Goal: Obtain resource: Obtain resource

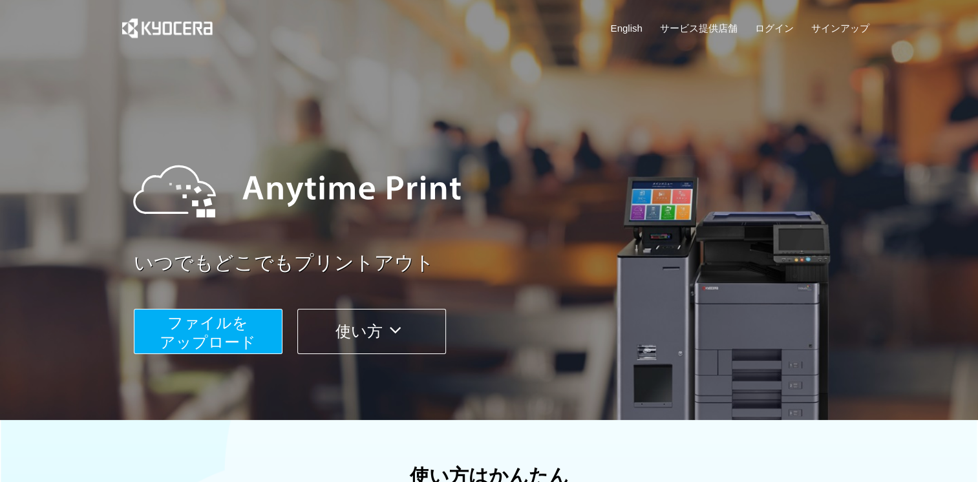
click at [223, 330] on span "ファイルを ​​アップロード" at bounding box center [208, 332] width 96 height 37
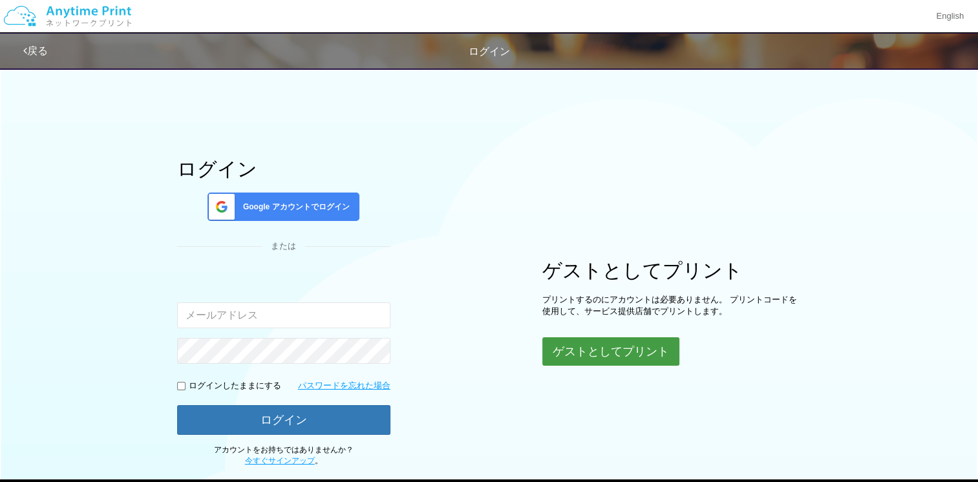
click at [628, 353] on button "ゲストとしてプリント" at bounding box center [610, 351] width 137 height 28
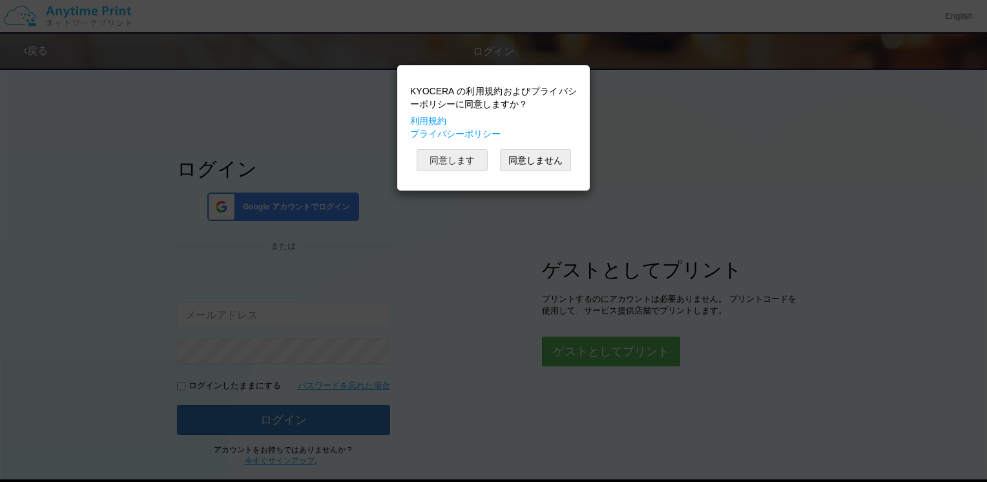
click at [469, 162] on button "同意します" at bounding box center [452, 160] width 71 height 22
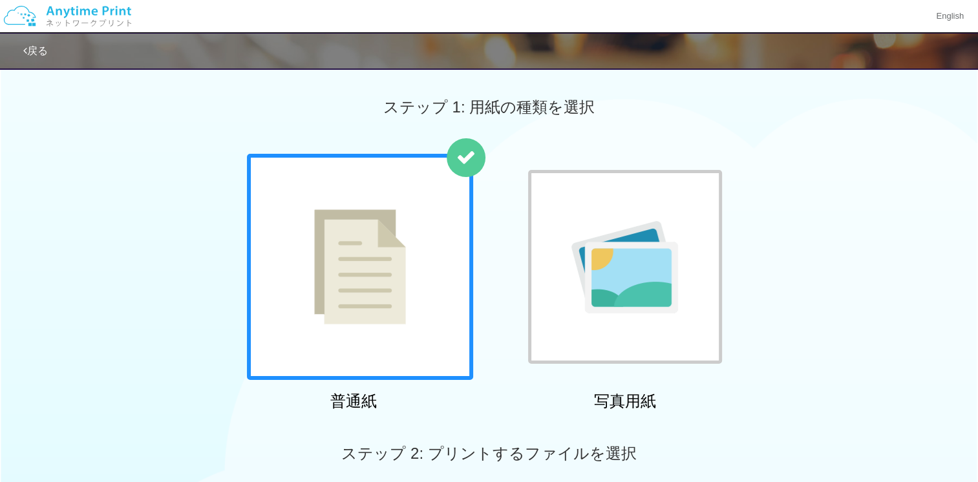
click at [399, 257] on div at bounding box center [360, 267] width 226 height 226
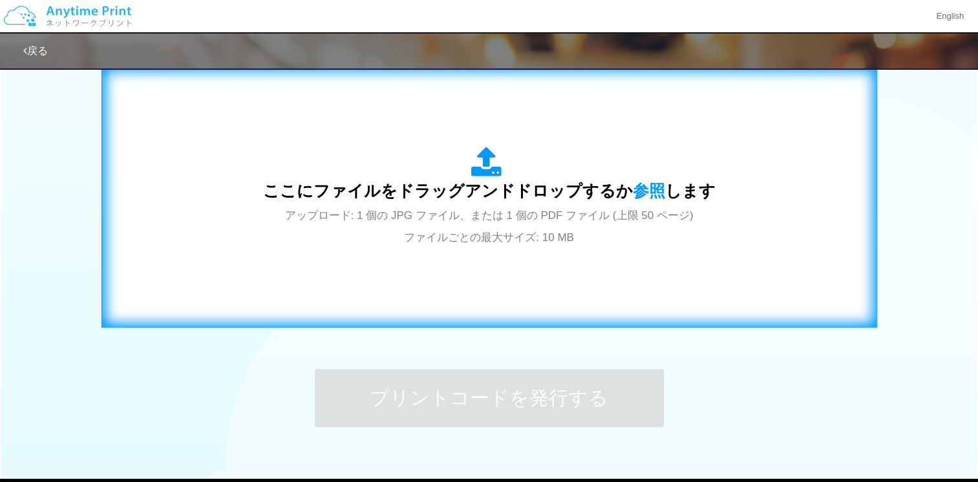
scroll to position [430, 0]
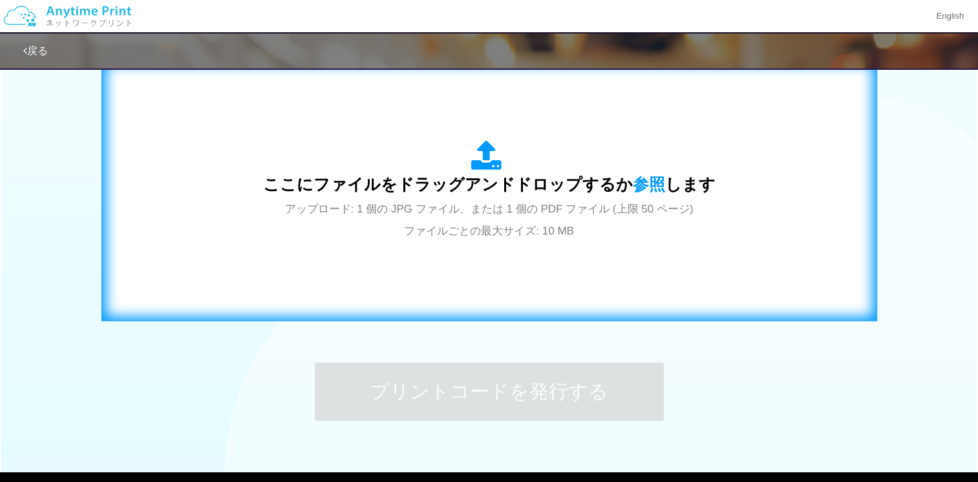
click at [459, 252] on div "ここにファイルをドラッグアンドドロップするか 参照 します アップロード: 1 個の JPG ファイル、または 1 個の PDF ファイル (上限 50 ペー…" at bounding box center [489, 191] width 748 height 234
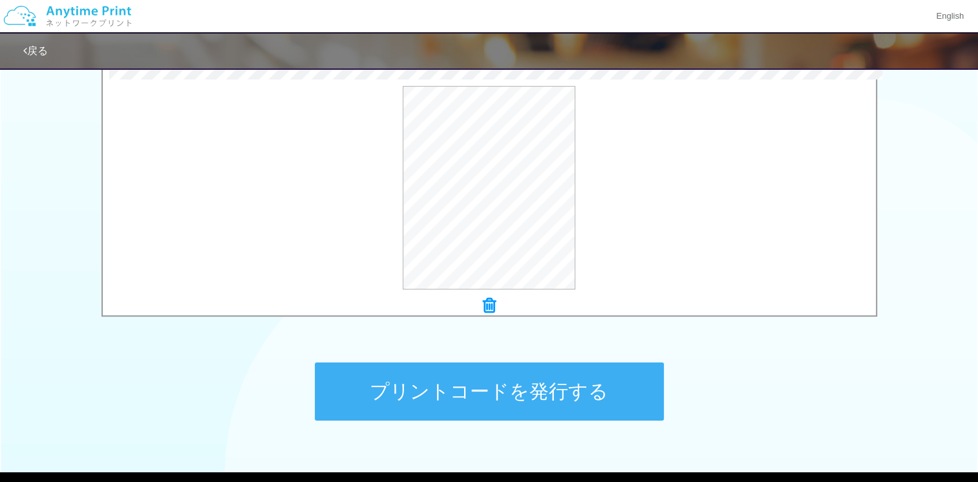
click at [462, 383] on button "プリントコードを発行する" at bounding box center [489, 391] width 349 height 58
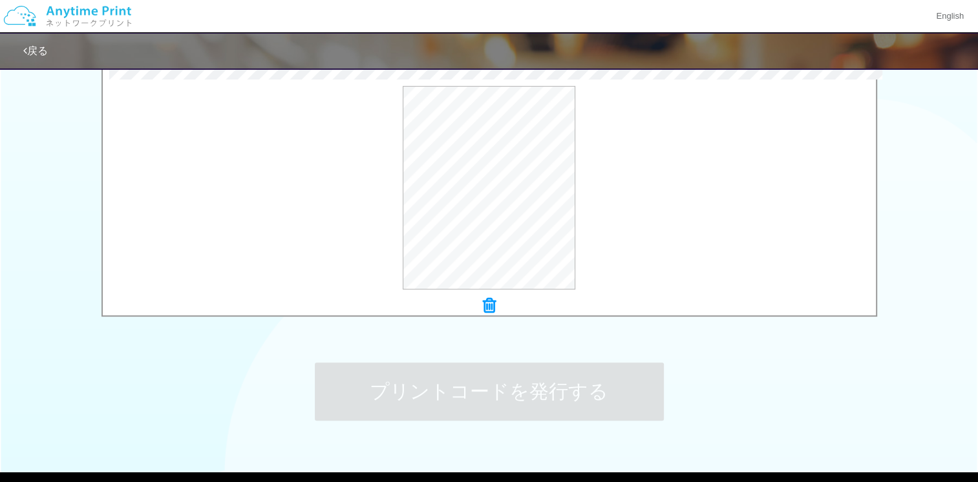
scroll to position [0, 0]
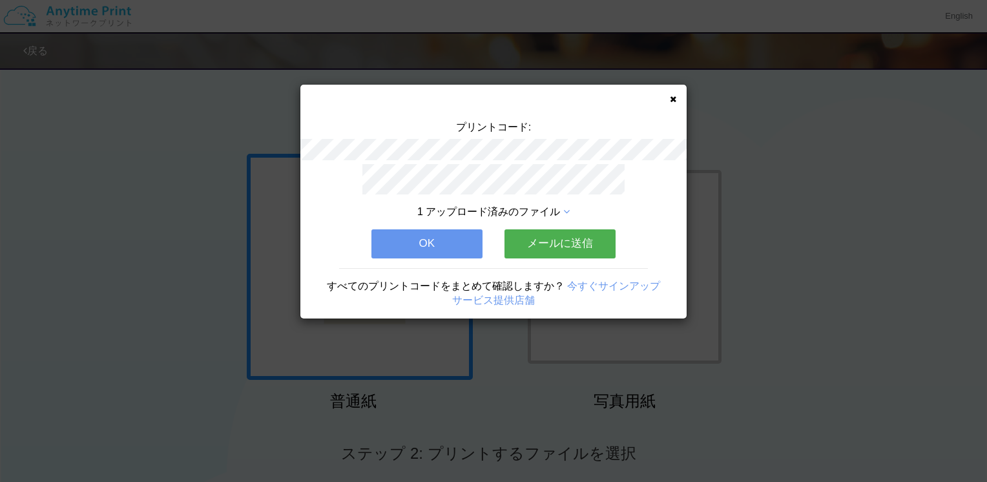
click at [432, 244] on button "OK" at bounding box center [427, 243] width 111 height 28
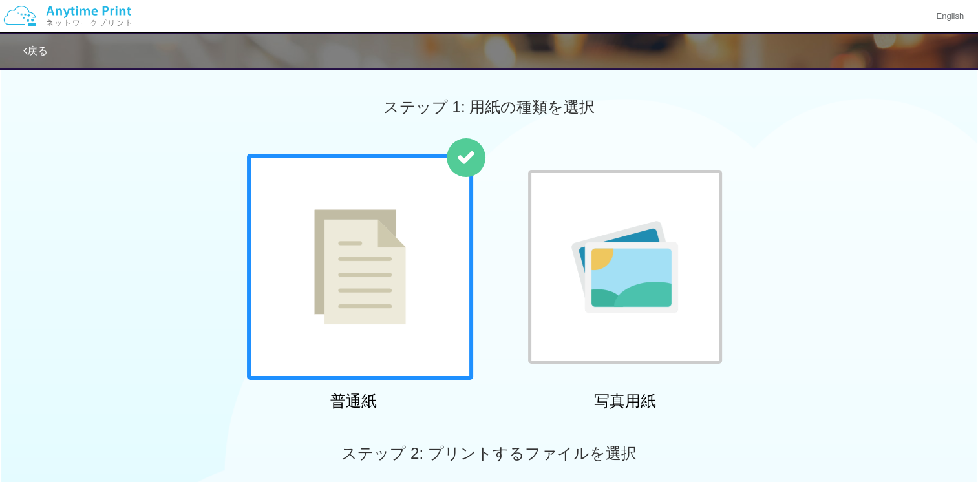
click at [430, 249] on div at bounding box center [360, 267] width 226 height 226
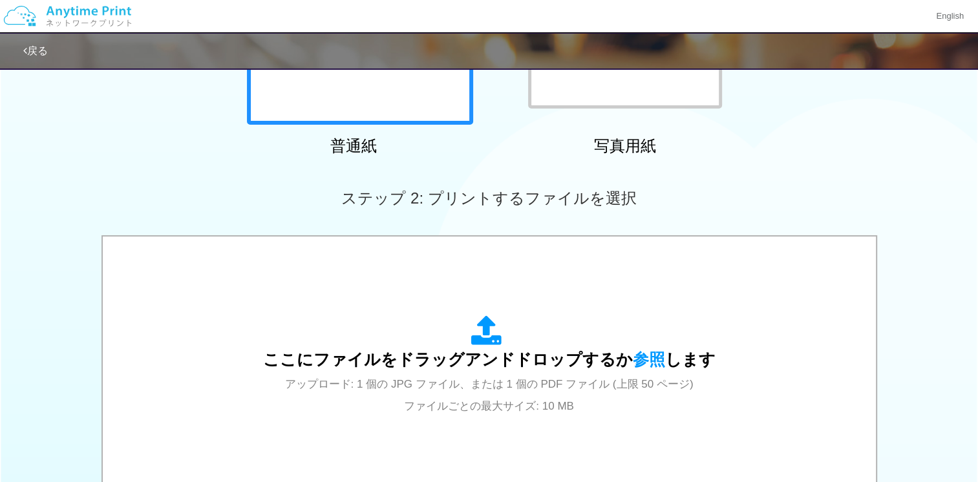
scroll to position [323, 0]
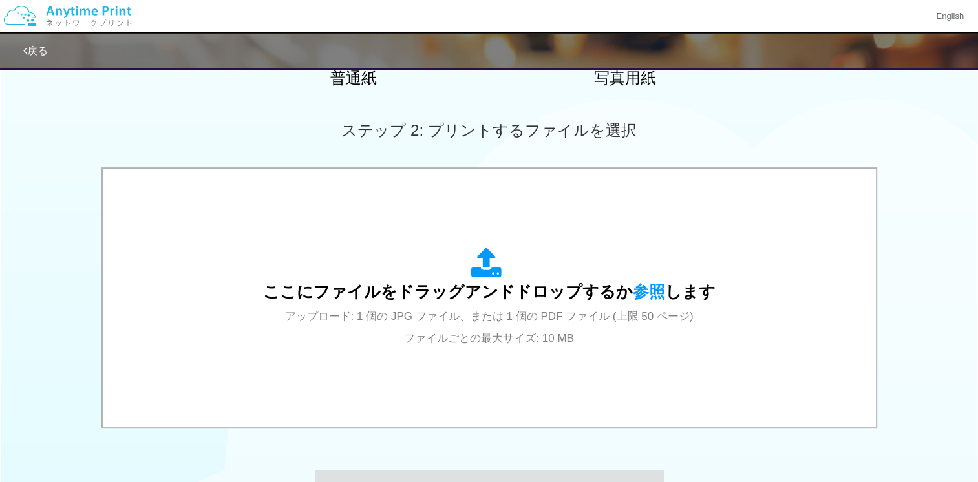
click at [442, 332] on span "アップロード: 1 個の JPG ファイル、または 1 個の PDF ファイル (上限 50 ページ) ファイルごとの最大サイズ: 10 MB" at bounding box center [489, 327] width 408 height 34
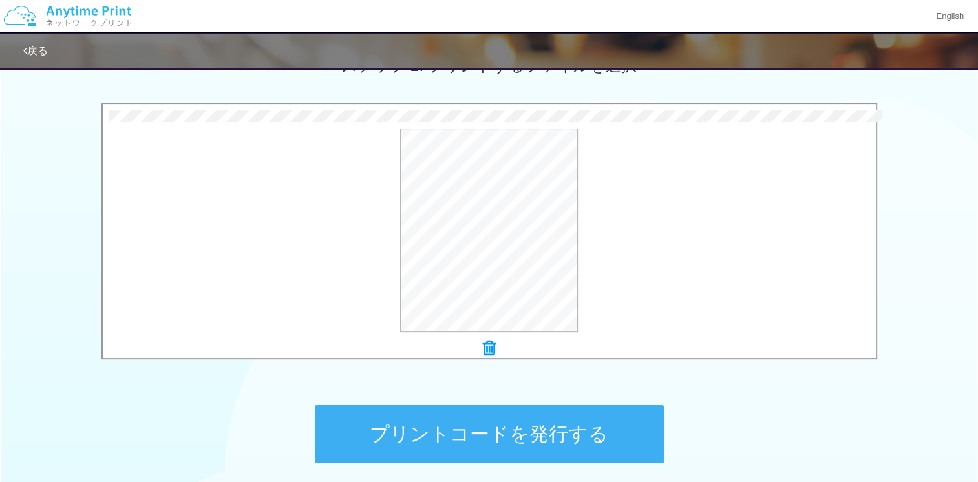
scroll to position [452, 0]
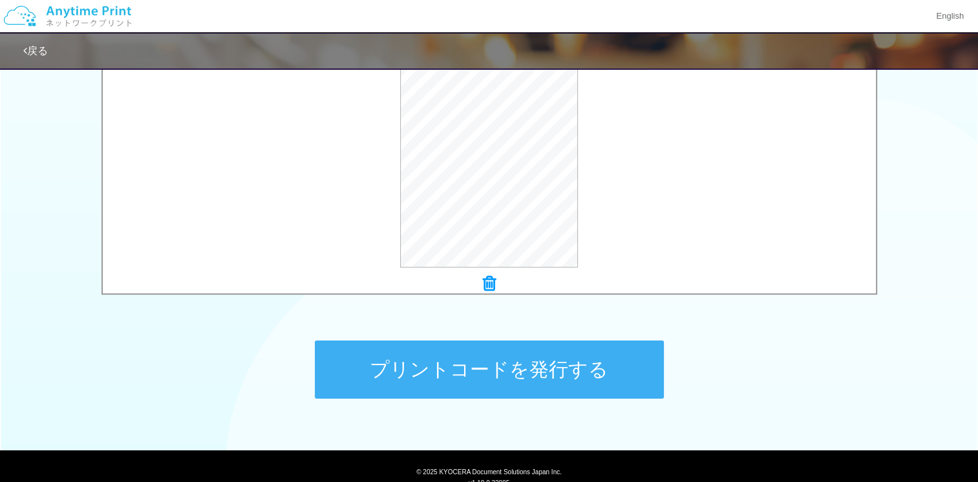
click at [591, 388] on button "プリントコードを発行する" at bounding box center [489, 370] width 349 height 58
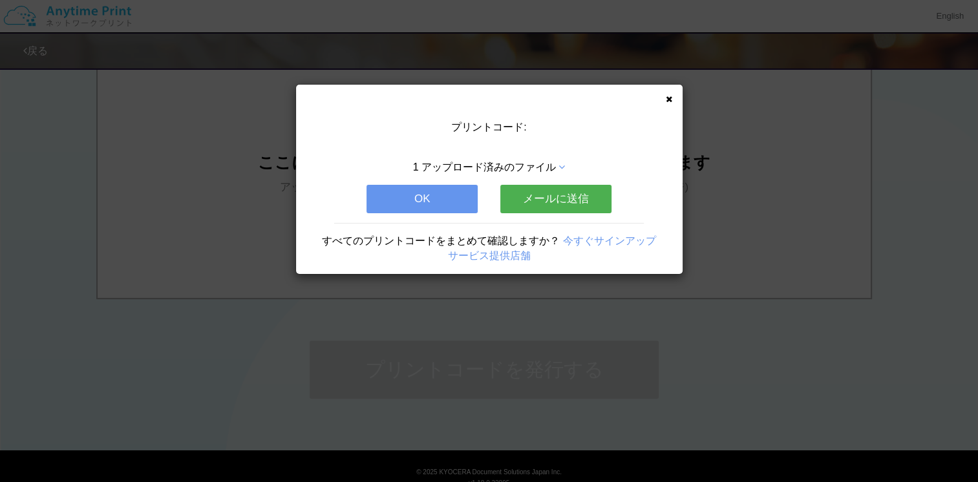
scroll to position [0, 0]
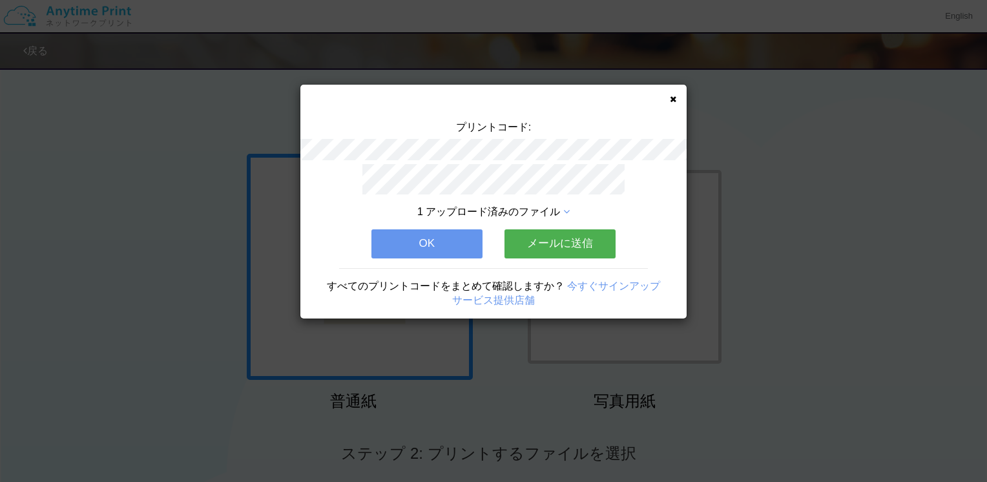
click at [425, 251] on button "OK" at bounding box center [427, 243] width 111 height 28
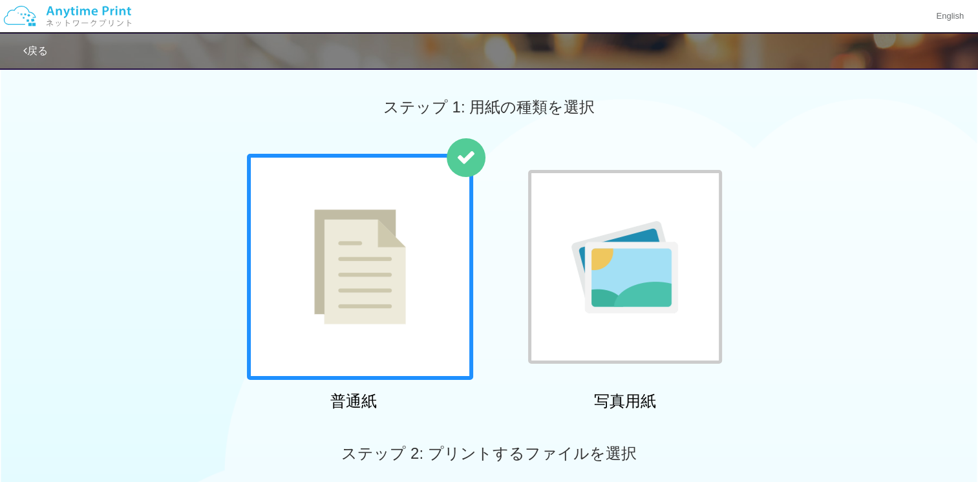
click at [430, 317] on div at bounding box center [360, 267] width 226 height 226
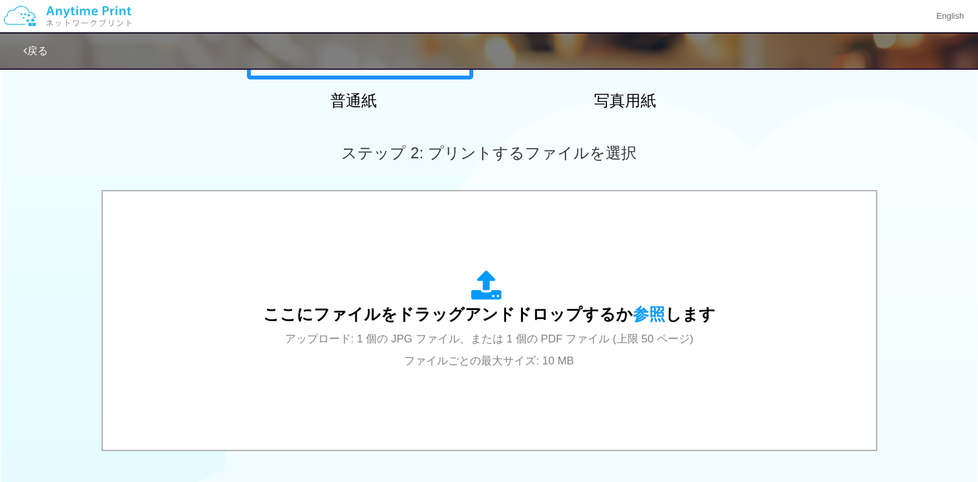
scroll to position [323, 0]
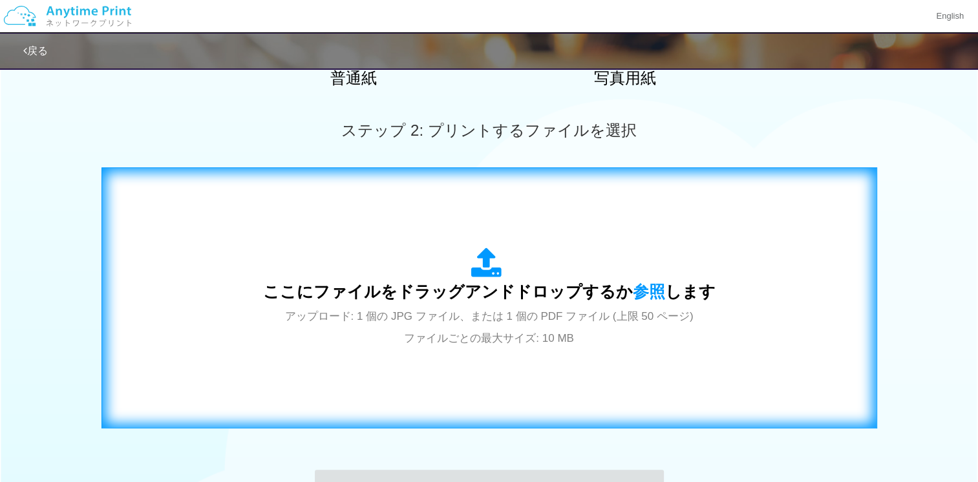
click at [449, 342] on span "アップロード: 1 個の JPG ファイル、または 1 個の PDF ファイル (上限 50 ページ) ファイルごとの最大サイズ: 10 MB" at bounding box center [489, 327] width 408 height 34
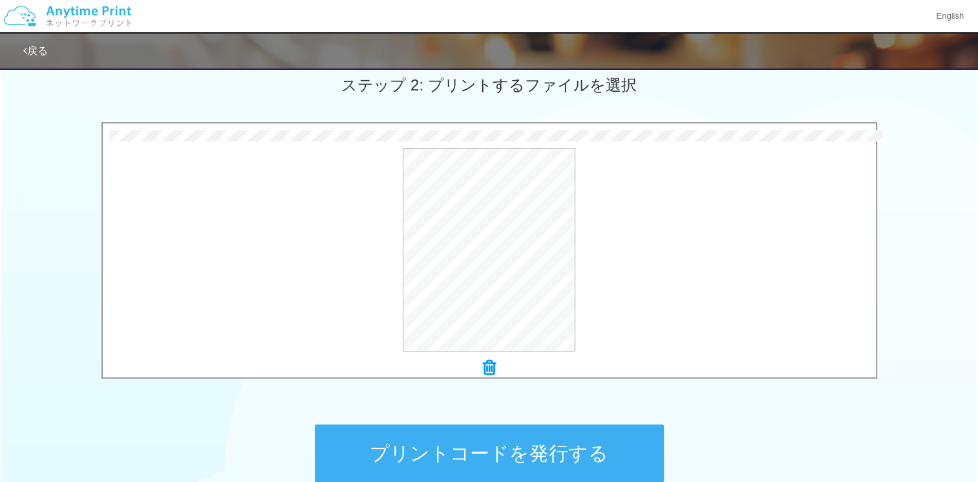
scroll to position [452, 0]
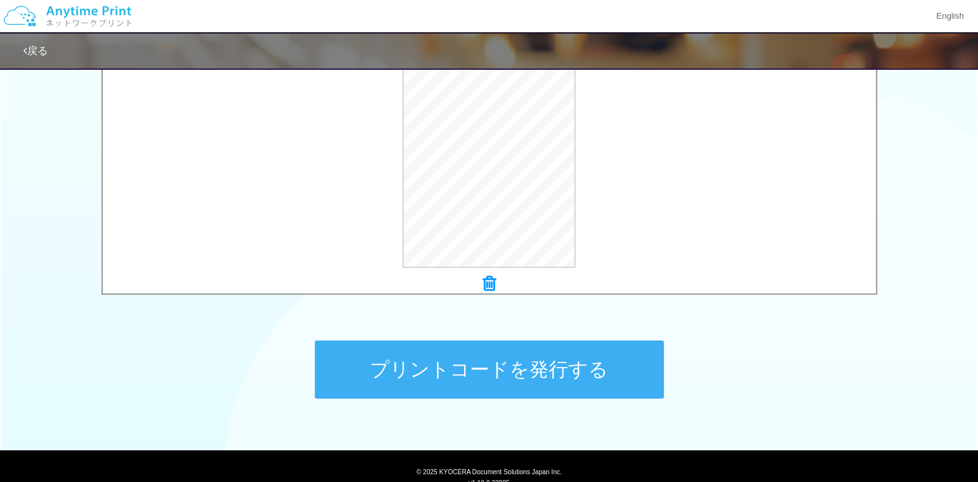
click at [567, 366] on button "プリントコードを発行する" at bounding box center [489, 370] width 349 height 58
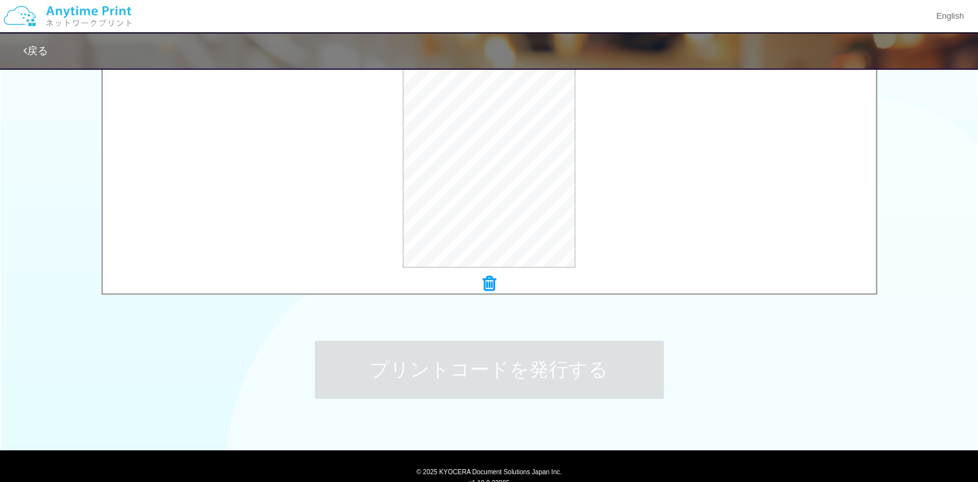
scroll to position [0, 0]
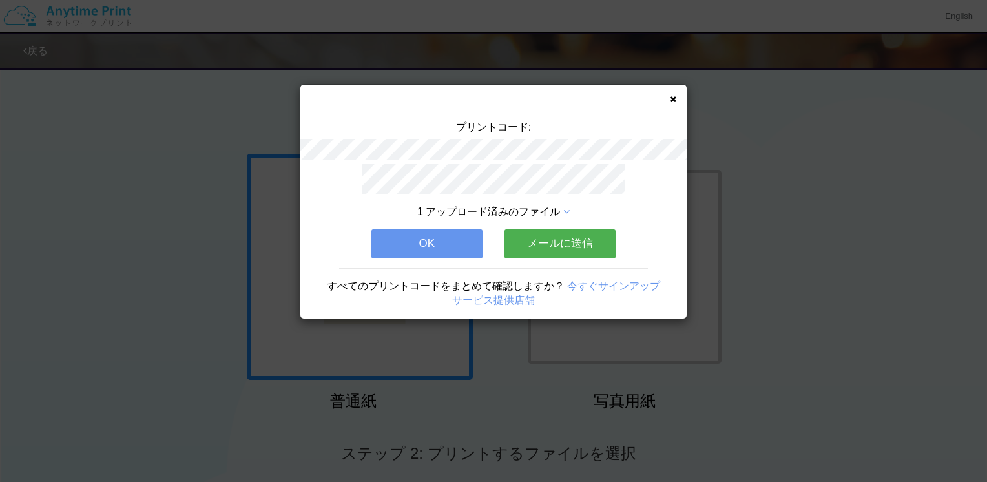
click at [439, 239] on button "OK" at bounding box center [427, 243] width 111 height 28
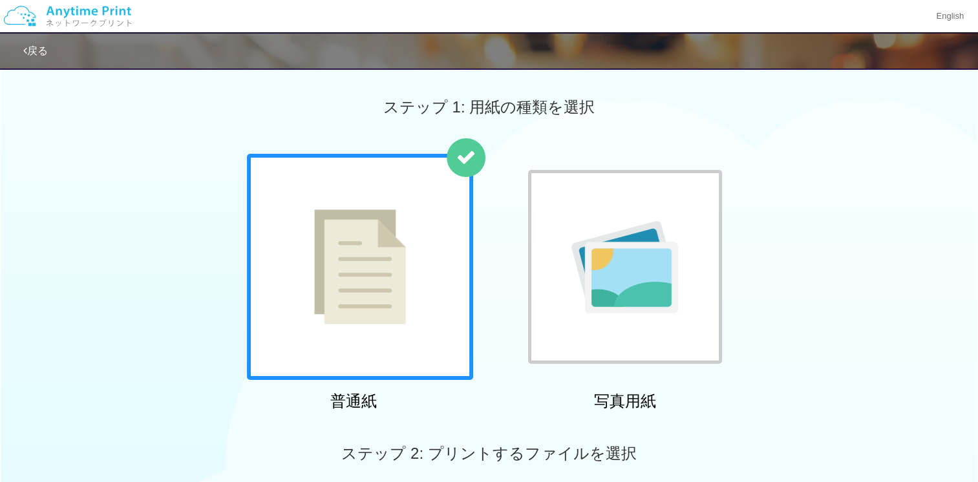
click at [365, 304] on img at bounding box center [360, 266] width 92 height 115
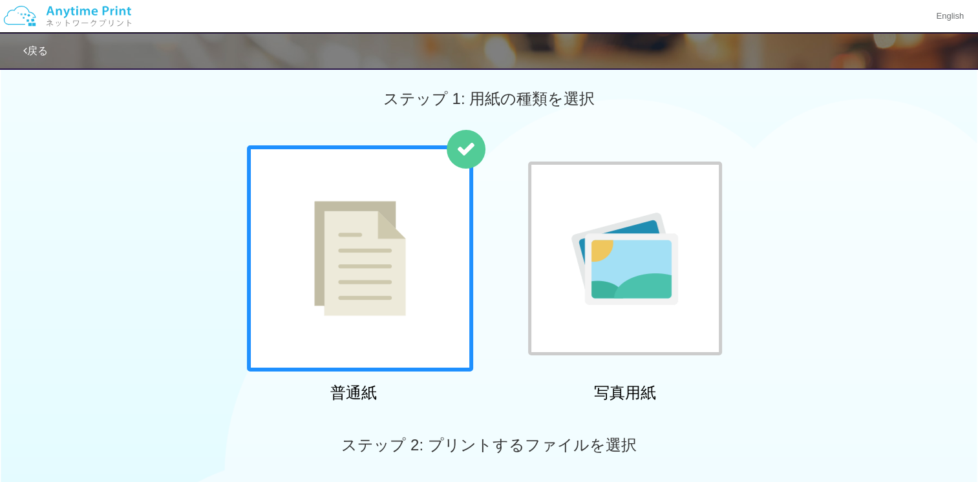
scroll to position [258, 0]
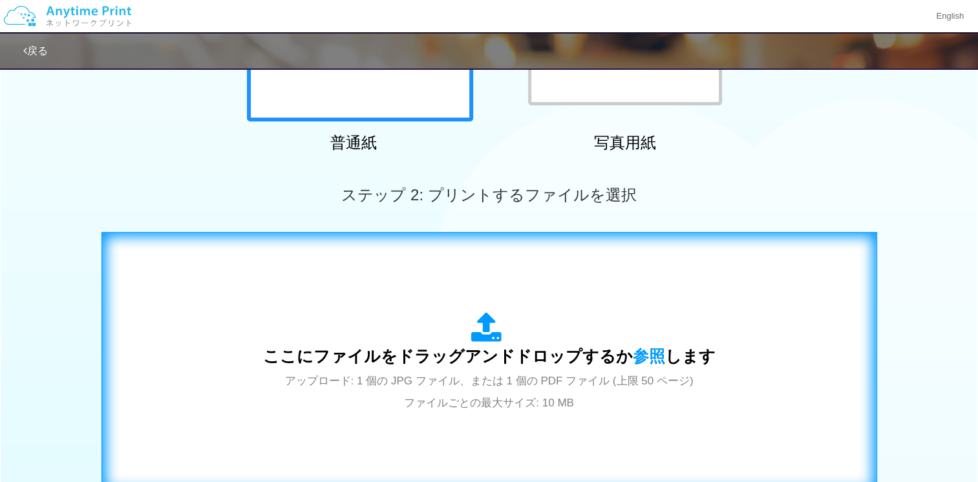
click at [425, 363] on span "ここにファイルをドラッグアンドドロップするか 参照 します" at bounding box center [489, 356] width 452 height 18
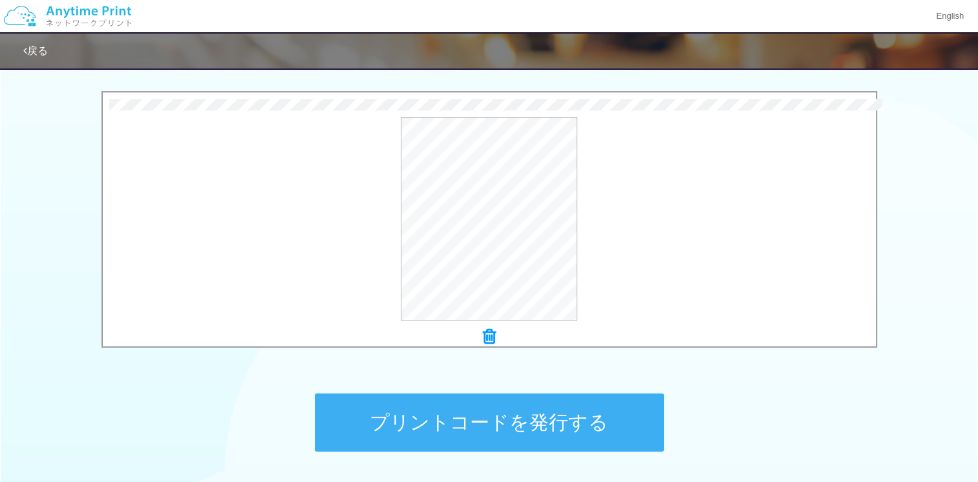
scroll to position [500, 0]
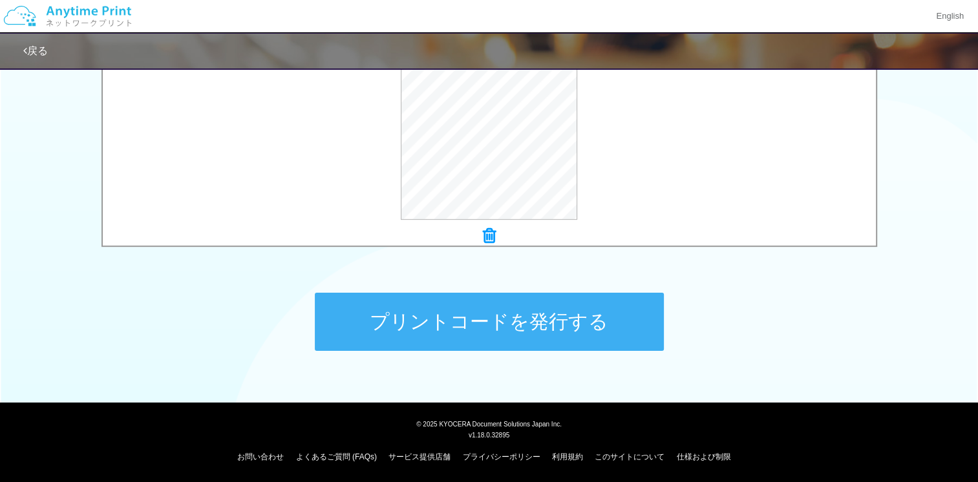
click at [615, 322] on button "プリントコードを発行する" at bounding box center [489, 322] width 349 height 58
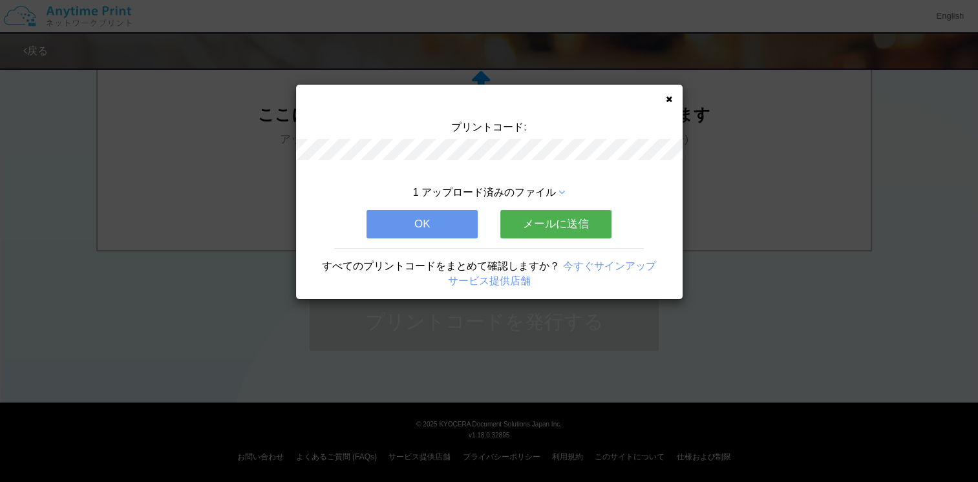
scroll to position [0, 0]
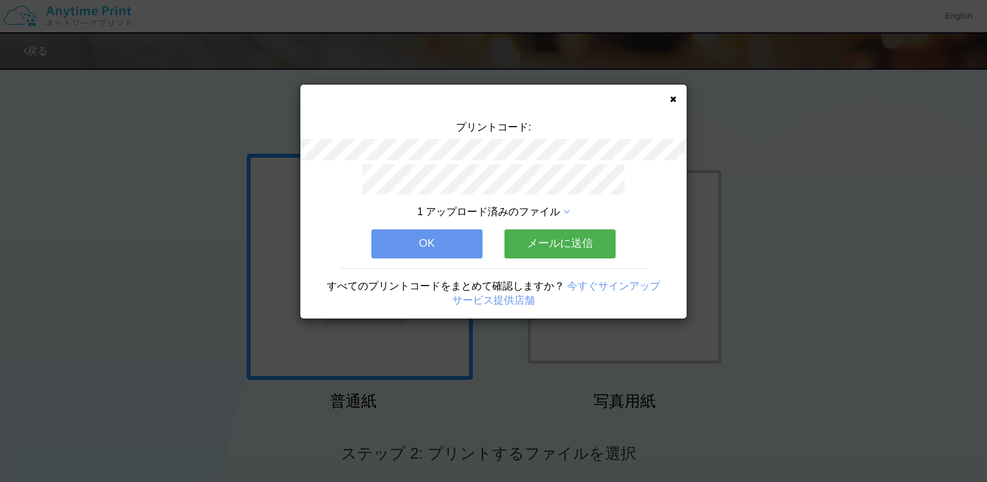
click at [441, 242] on button "OK" at bounding box center [427, 243] width 111 height 28
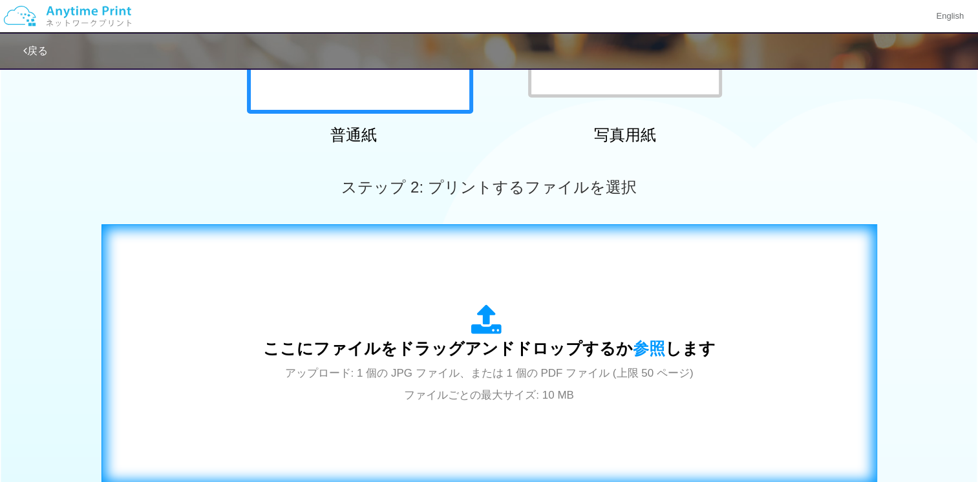
scroll to position [323, 0]
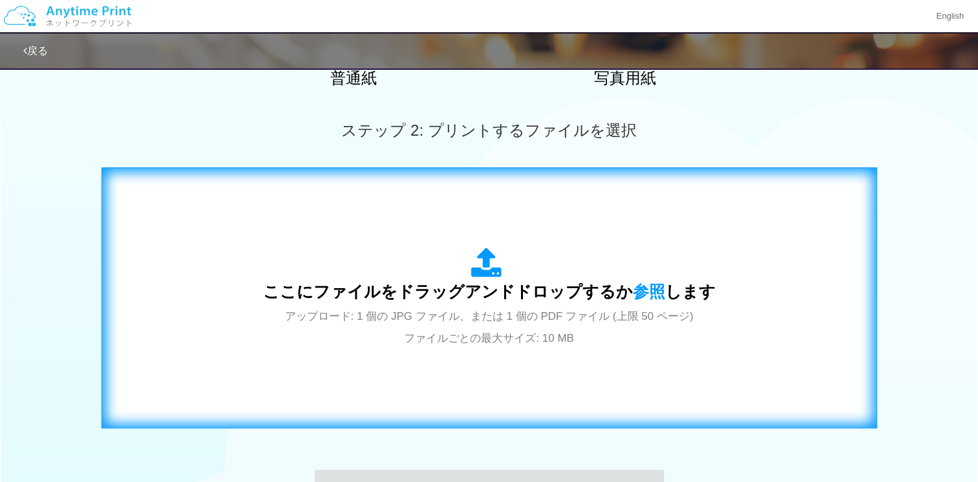
click at [470, 362] on div "ここにファイルをドラッグアンドドロップするか 参照 します アップロード: 1 個の JPG ファイル、または 1 個の PDF ファイル (上限 50 ペー…" at bounding box center [489, 298] width 748 height 234
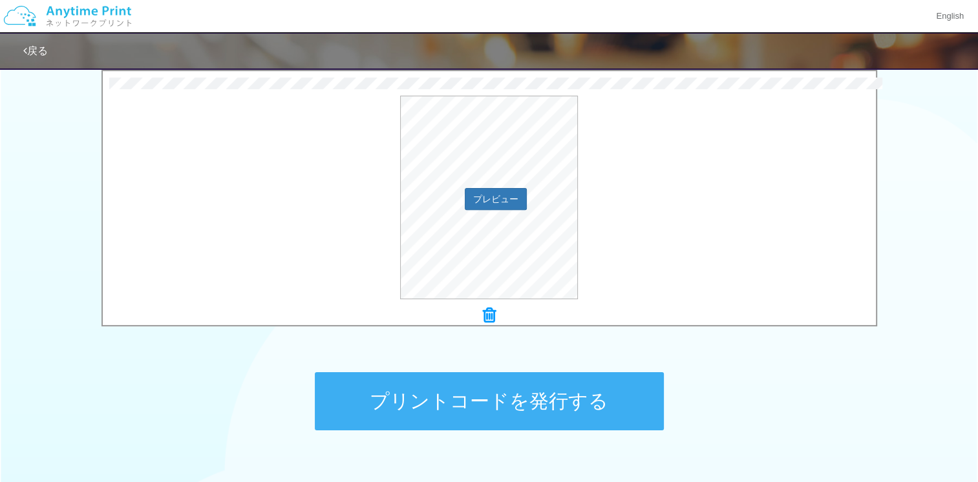
scroll to position [452, 0]
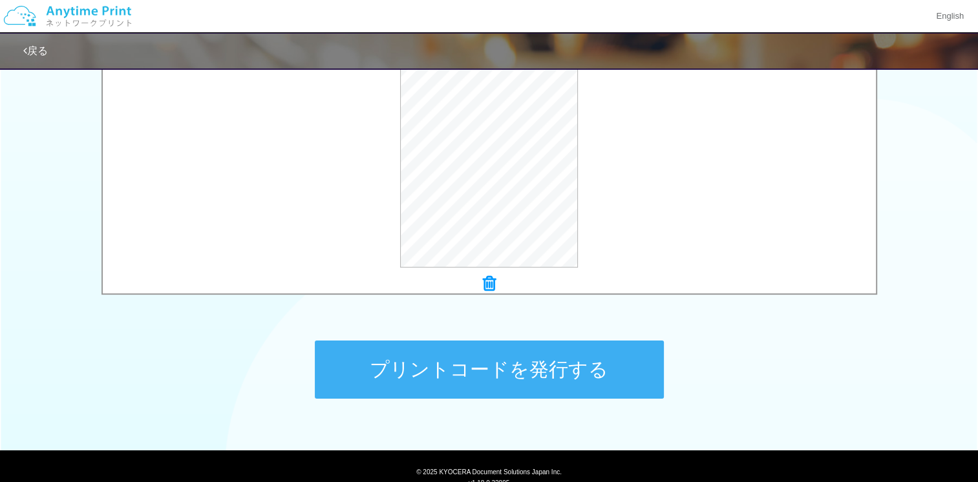
click at [571, 371] on button "プリントコードを発行する" at bounding box center [489, 370] width 349 height 58
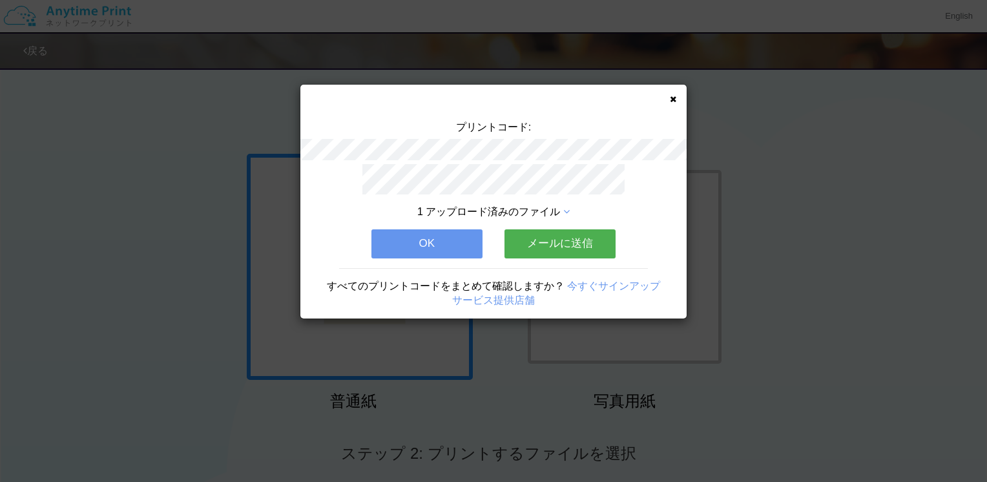
click at [430, 231] on button "OK" at bounding box center [427, 243] width 111 height 28
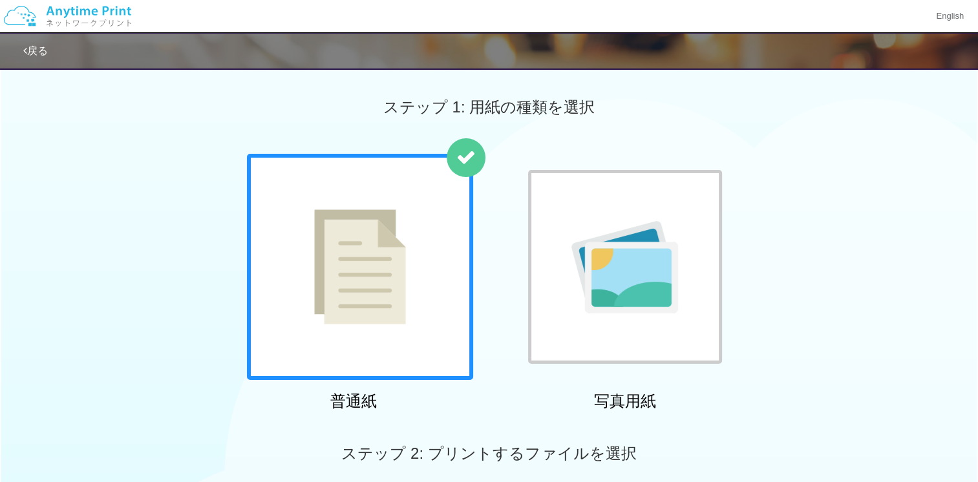
click at [359, 349] on div at bounding box center [360, 267] width 226 height 226
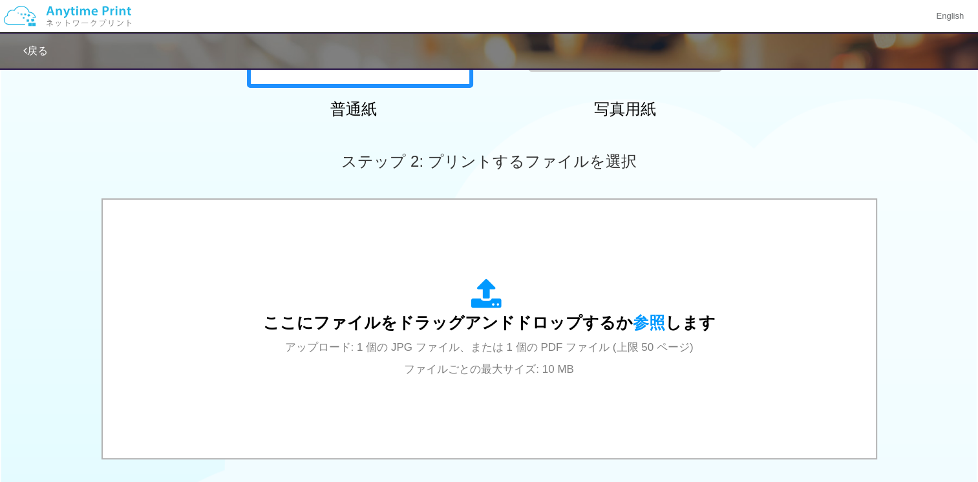
scroll to position [388, 0]
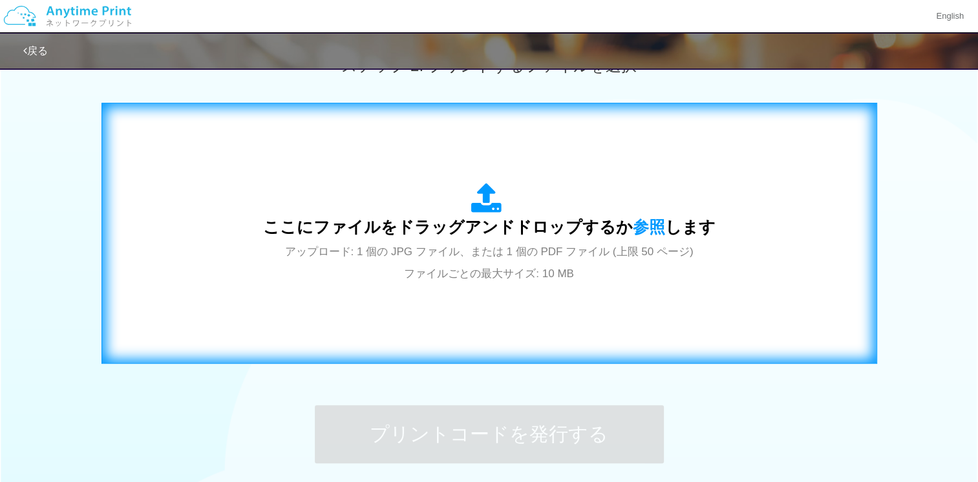
click at [367, 329] on div "ここにファイルをドラッグアンドドロップするか 参照 します アップロード: 1 個の JPG ファイル、または 1 個の PDF ファイル (上限 50 ペー…" at bounding box center [489, 233] width 748 height 234
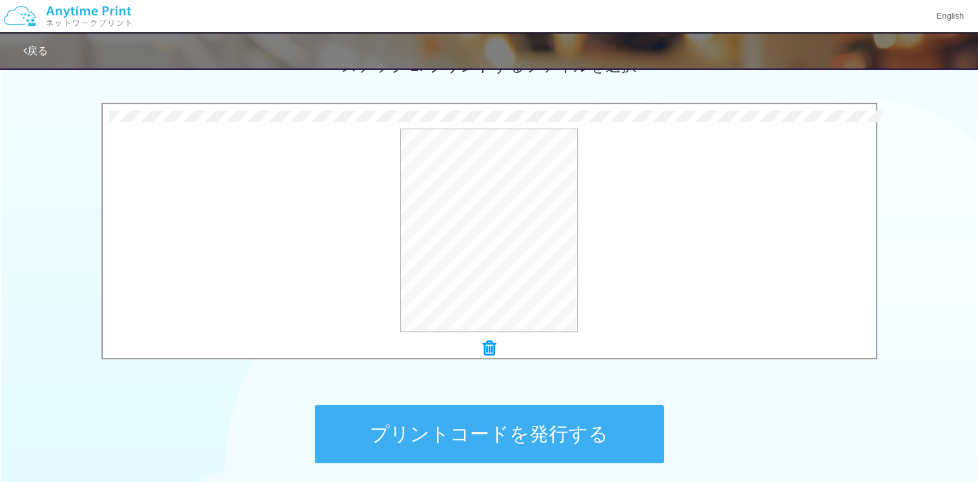
click at [551, 443] on button "プリントコードを発行する" at bounding box center [489, 434] width 349 height 58
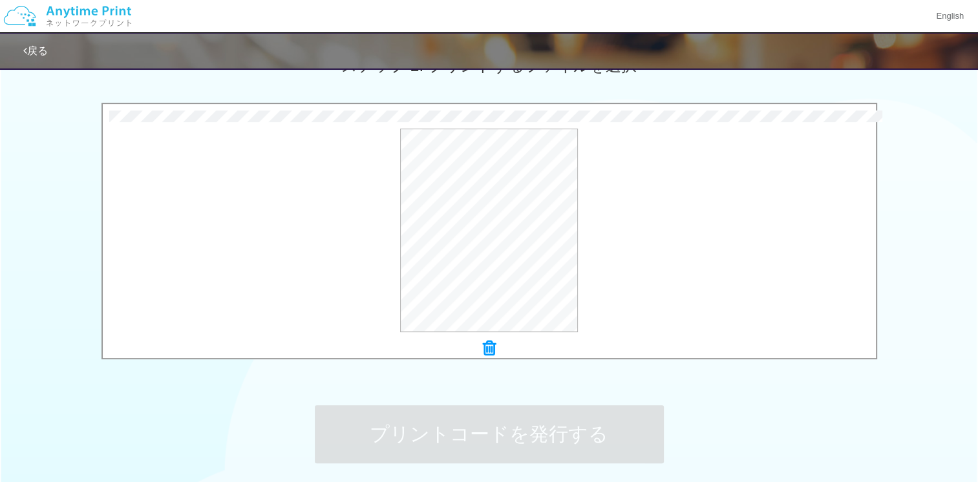
scroll to position [0, 0]
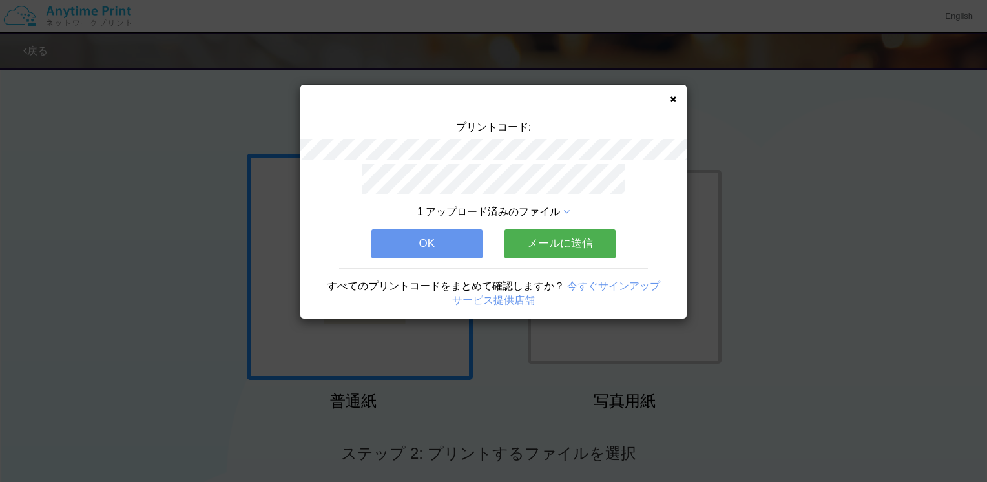
click at [438, 239] on button "OK" at bounding box center [427, 243] width 111 height 28
